Goal: Task Accomplishment & Management: Complete application form

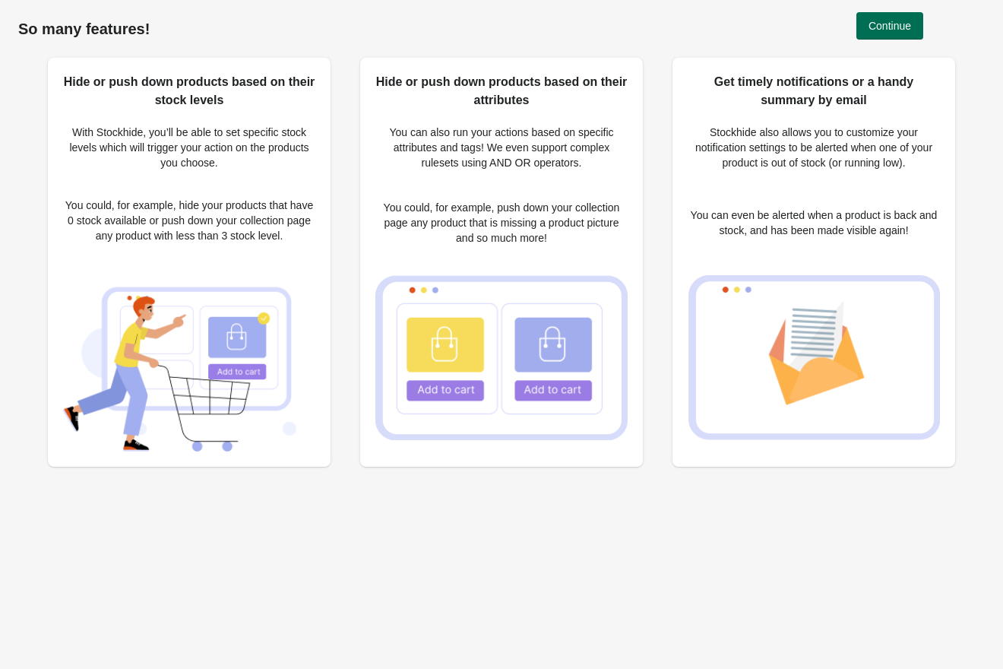
click at [894, 28] on span "Continue" at bounding box center [889, 26] width 43 height 12
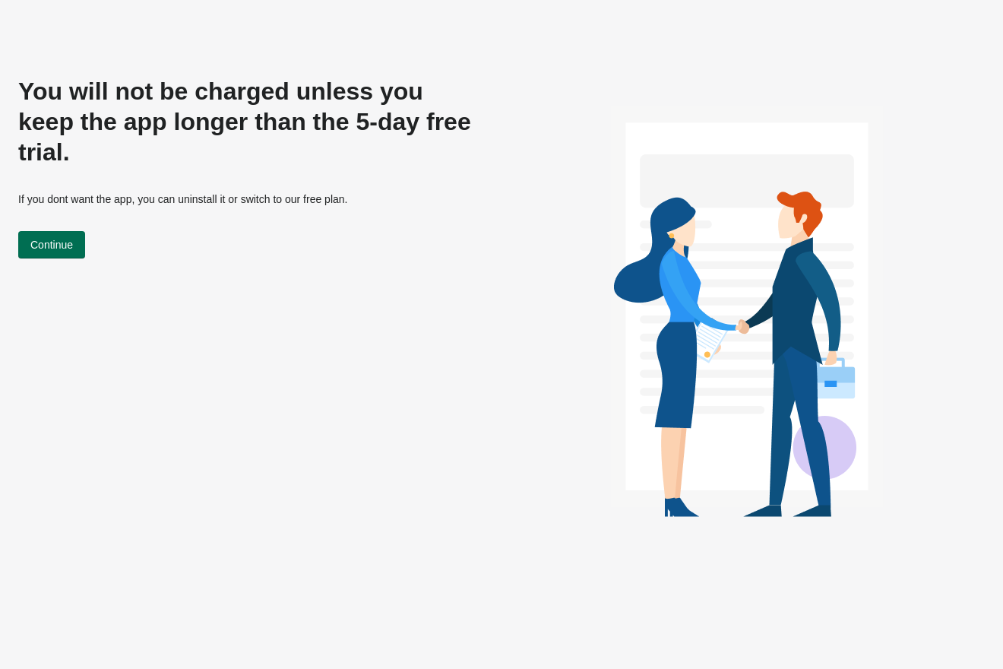
click at [73, 239] on span "Continue" at bounding box center [51, 245] width 43 height 12
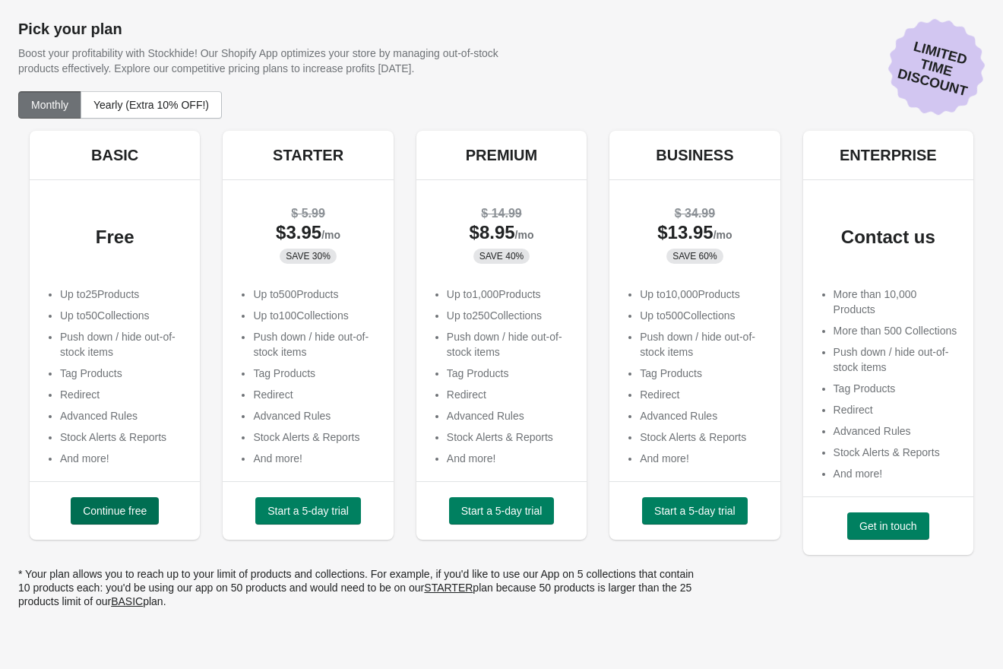
click at [93, 510] on span "Continue free" at bounding box center [115, 511] width 64 height 12
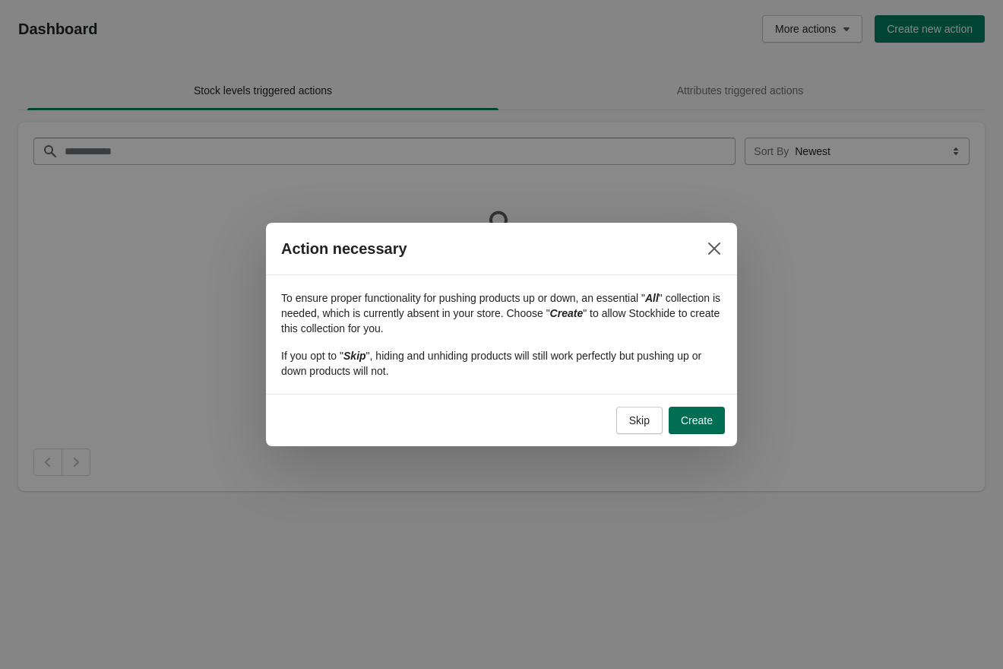
click at [690, 410] on button "Create" at bounding box center [697, 420] width 56 height 27
